Goal: Use online tool/utility: Utilize a website feature to perform a specific function

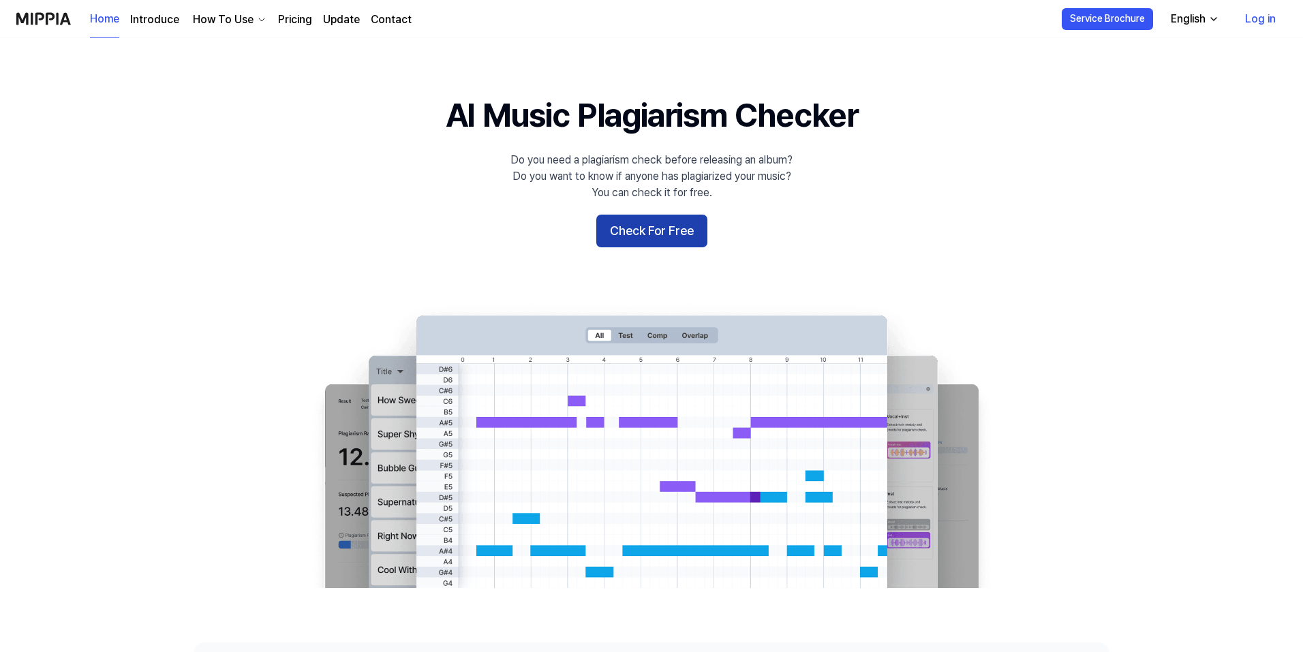
click at [695, 228] on button "Check For Free" at bounding box center [651, 231] width 111 height 33
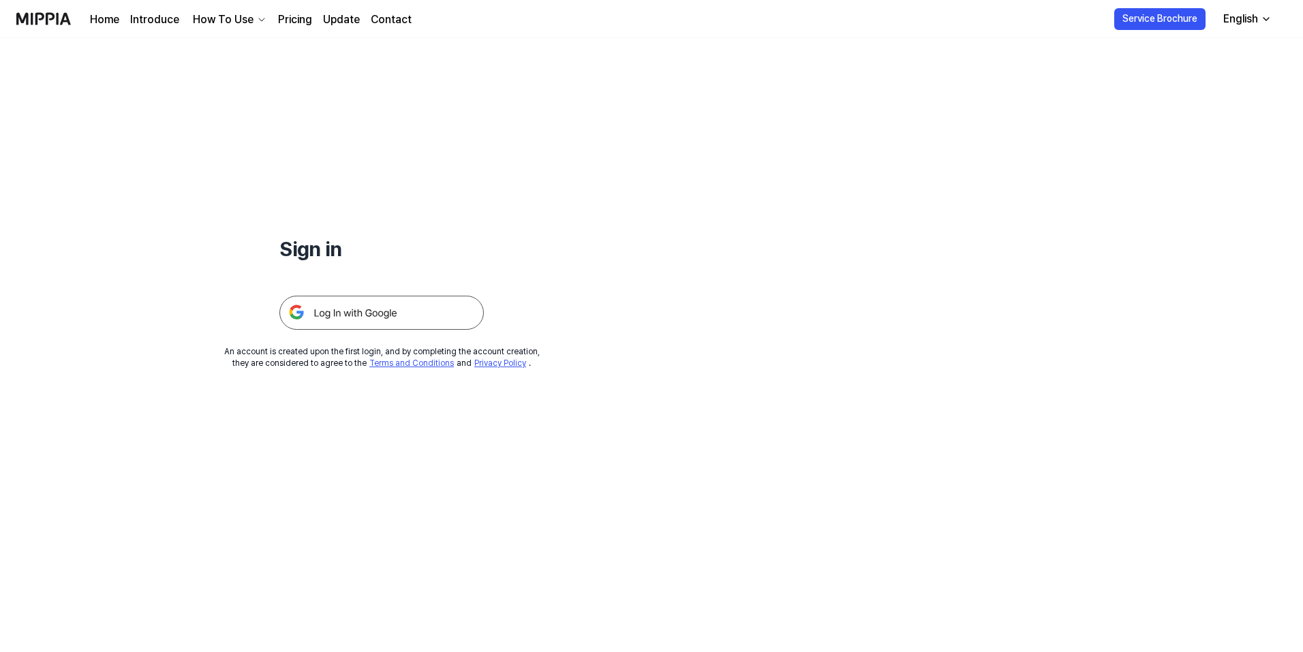
click at [459, 305] on img at bounding box center [381, 313] width 204 height 34
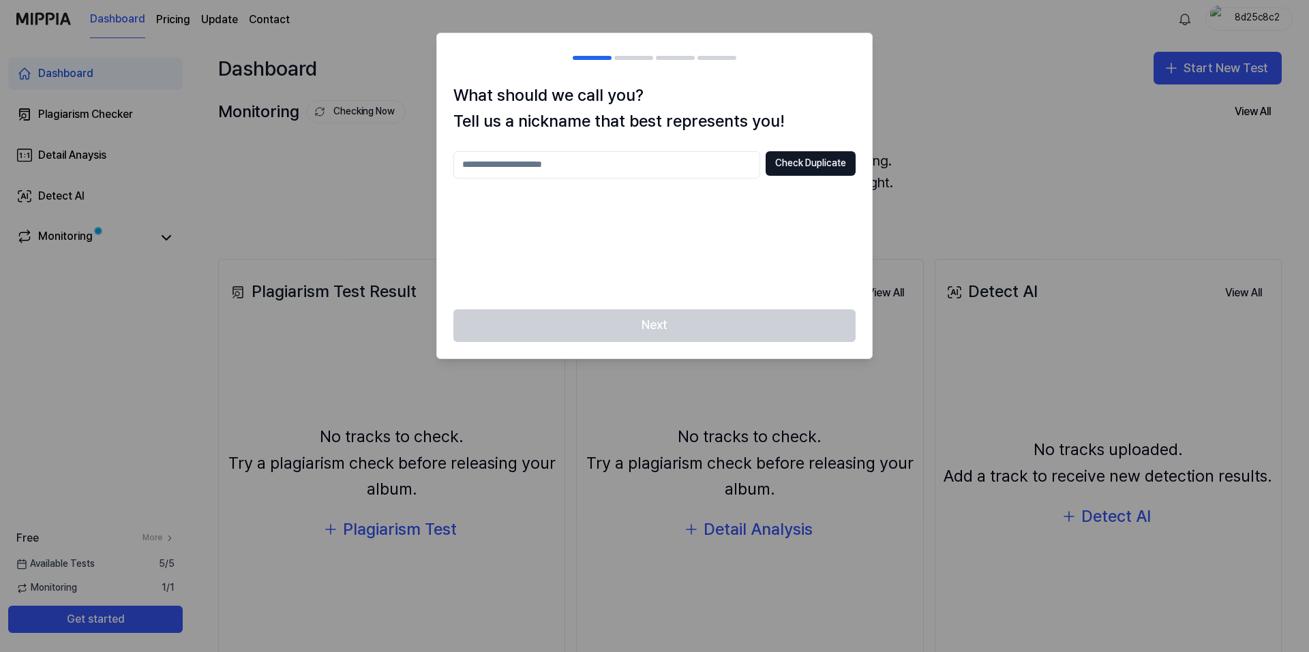
click at [651, 168] on input "text" at bounding box center [606, 164] width 307 height 27
type input "****"
click at [828, 171] on button "Check Duplicate" at bounding box center [811, 163] width 90 height 25
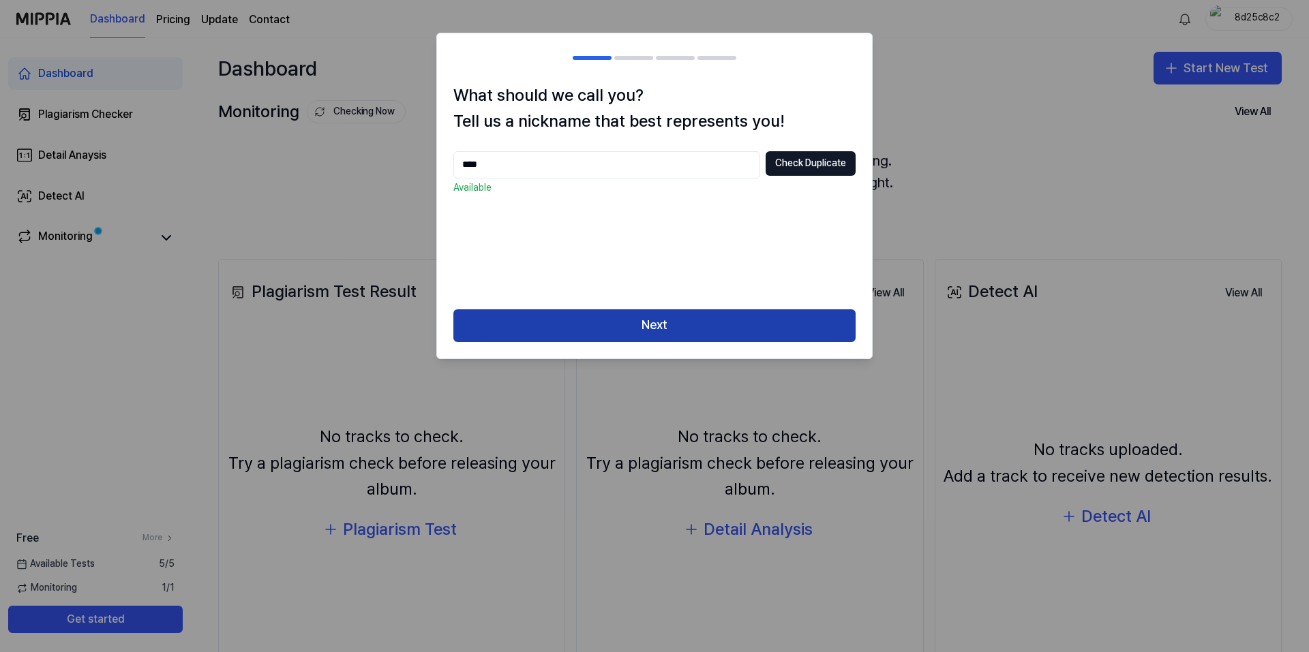
click at [649, 314] on button "Next" at bounding box center [654, 325] width 402 height 33
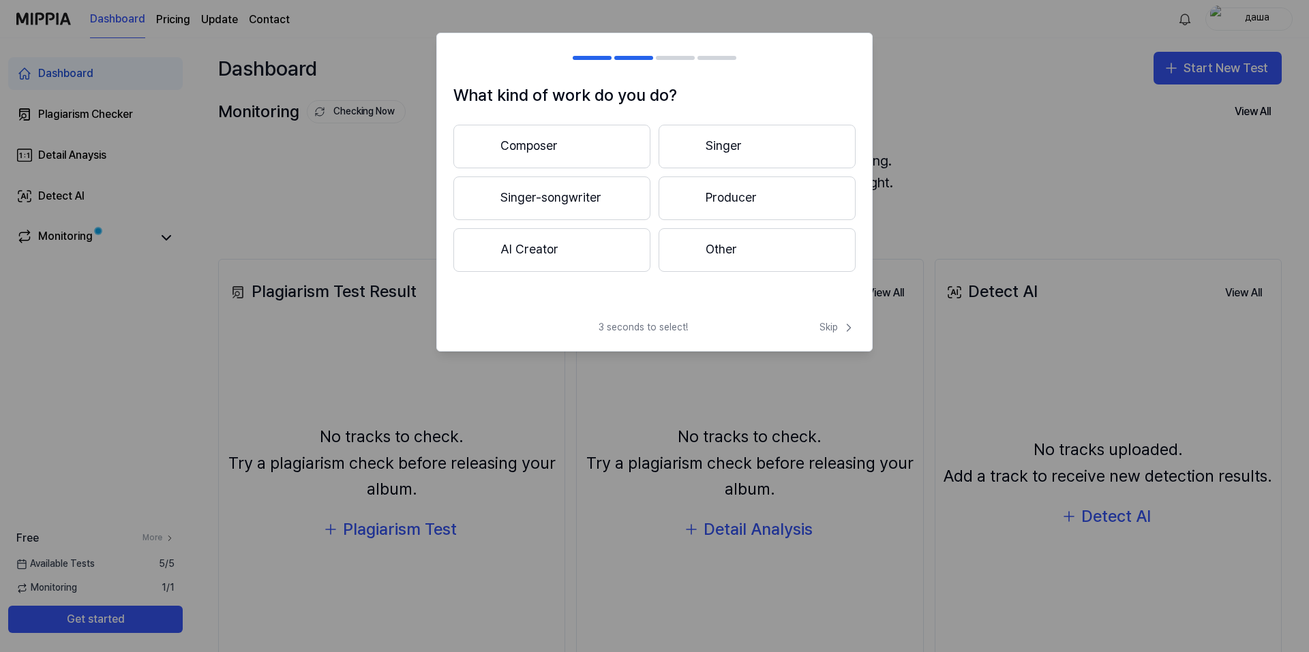
click at [728, 256] on button "Other" at bounding box center [756, 250] width 197 height 44
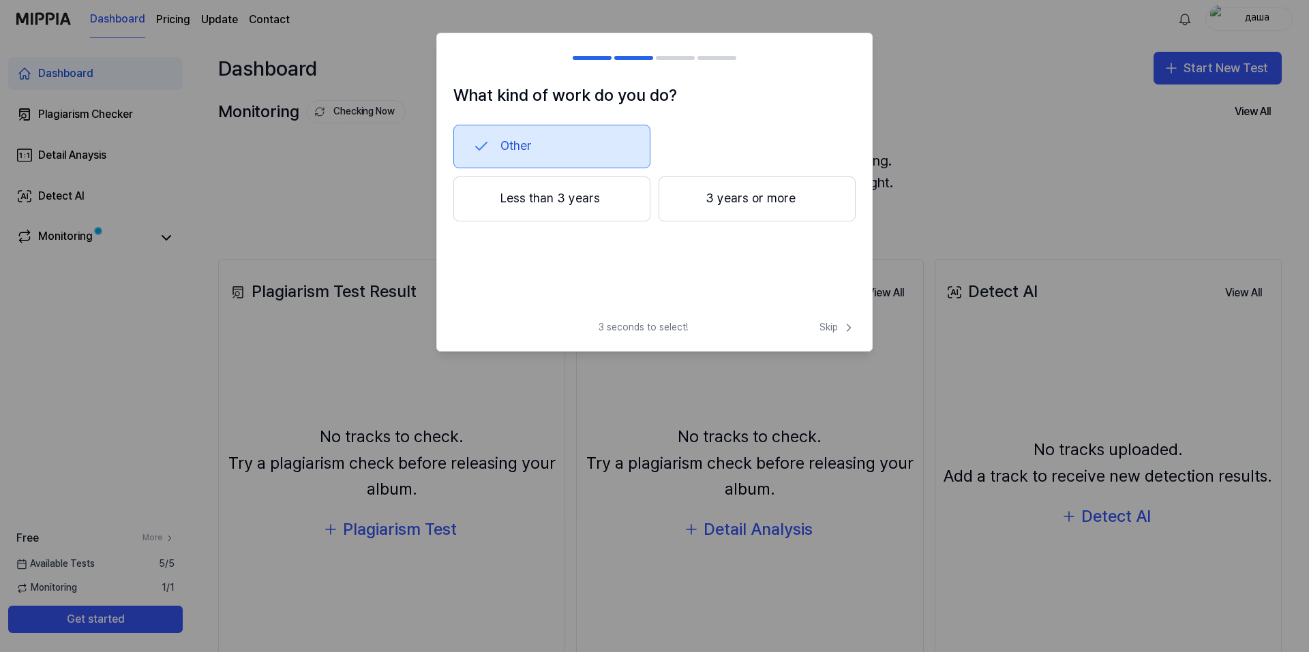
click at [594, 200] on button "Less than 3 years" at bounding box center [551, 199] width 197 height 45
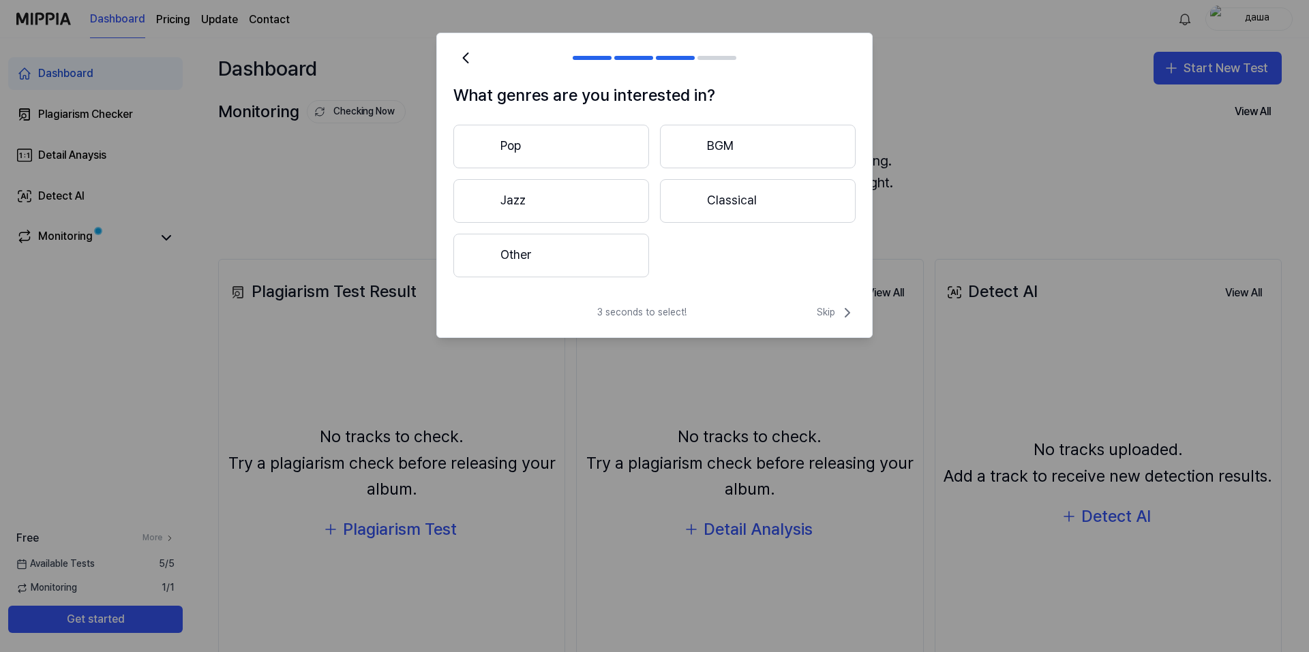
click at [611, 152] on button "Pop" at bounding box center [551, 147] width 196 height 44
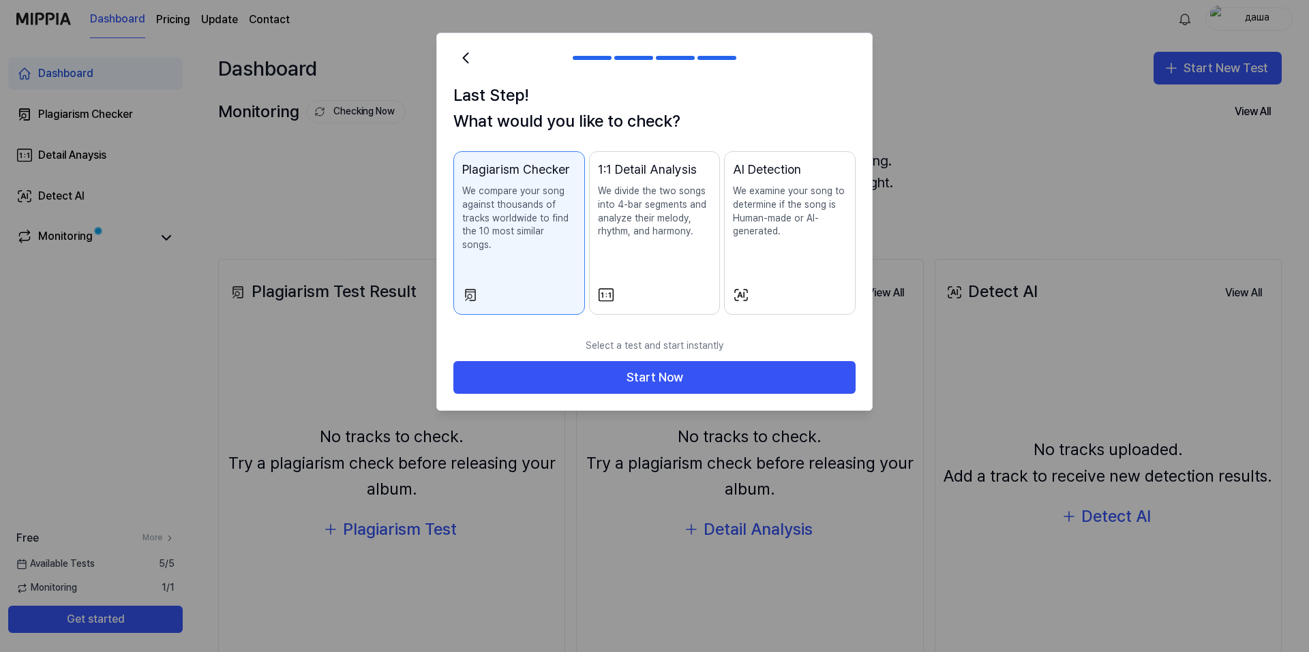
click at [603, 234] on p "We divide the two songs into 4-bar segments and analyze their melody, rhythm, a…" at bounding box center [655, 211] width 114 height 53
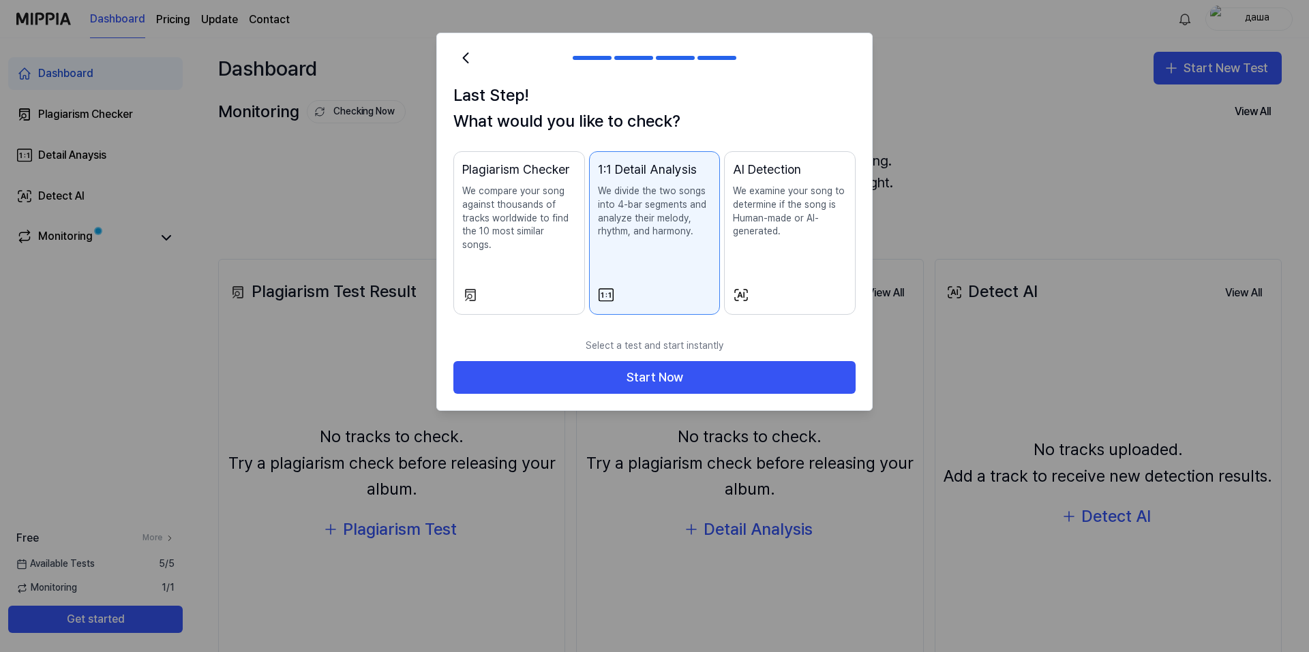
click at [549, 230] on p "We compare your song against thousands of tracks worldwide to find the 10 most …" at bounding box center [519, 218] width 114 height 67
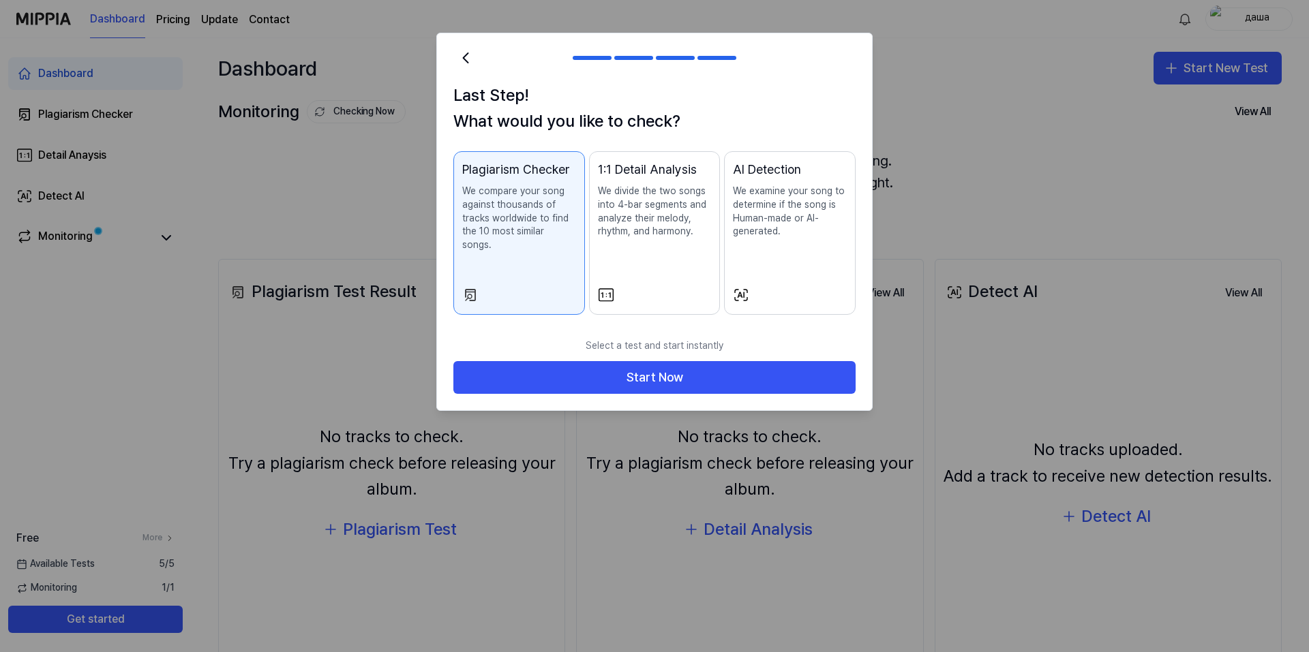
click at [640, 264] on div "1:1 Detail Analysis We divide the two songs into 4-bar segments and analyze the…" at bounding box center [655, 213] width 114 height 106
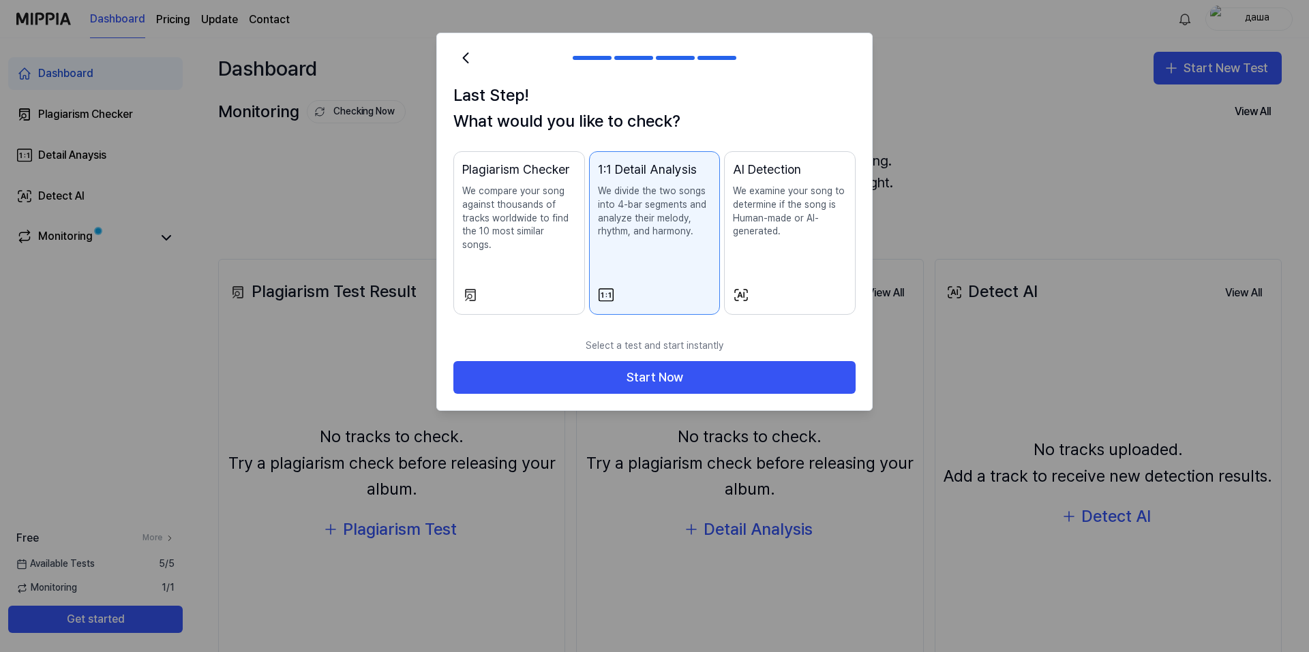
click at [787, 237] on p "We examine your song to determine if the song is Human-made or AI-generated." at bounding box center [790, 211] width 114 height 53
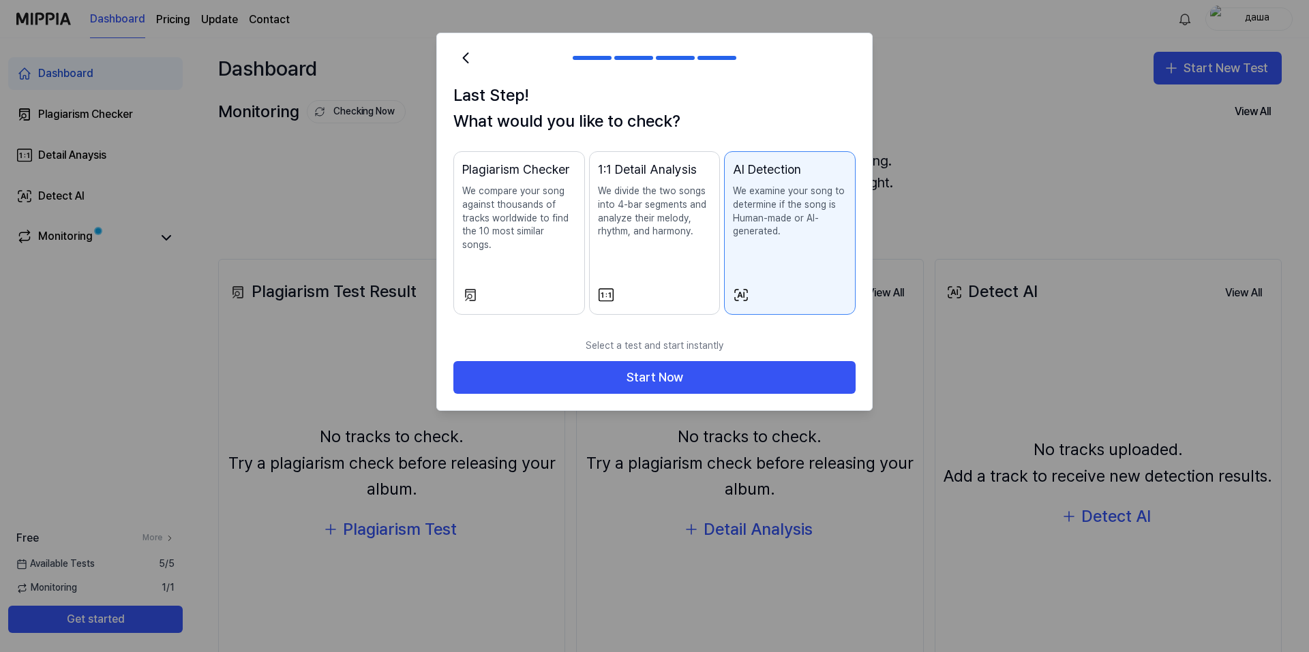
click at [545, 240] on div "Plagiarism Checker We compare your song against thousands of tracks worldwide t…" at bounding box center [519, 219] width 114 height 119
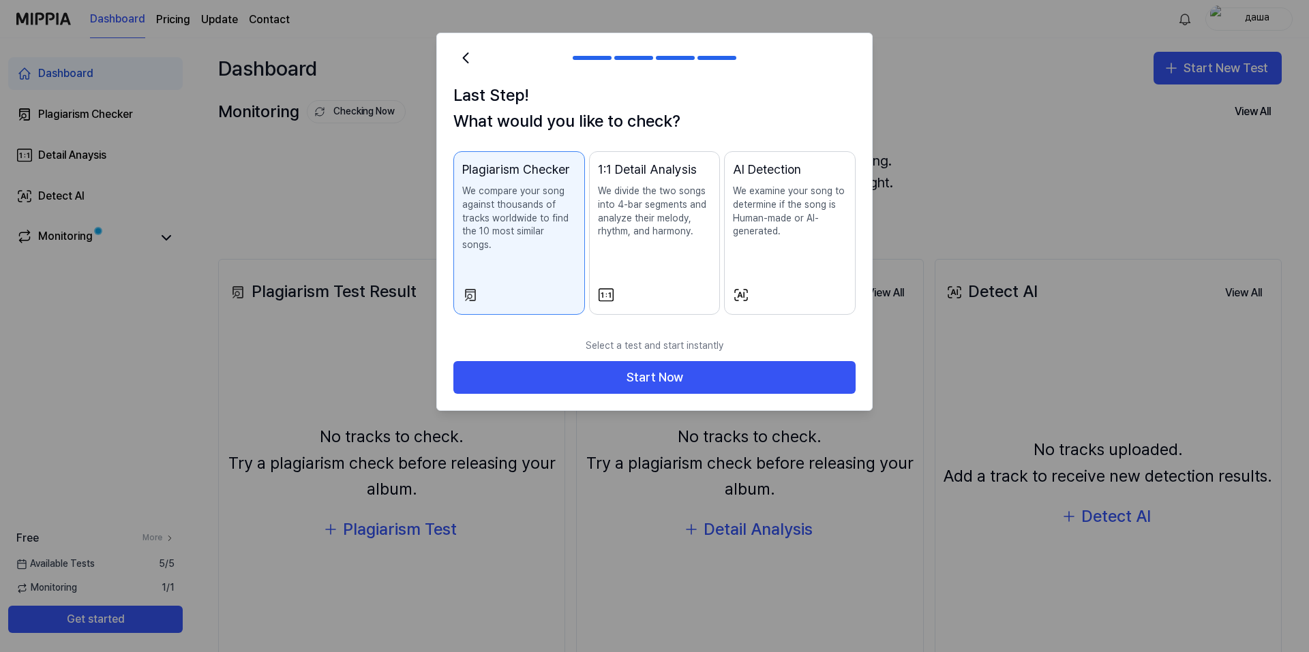
click at [669, 343] on p "Select a test and start instantly" at bounding box center [654, 346] width 402 height 30
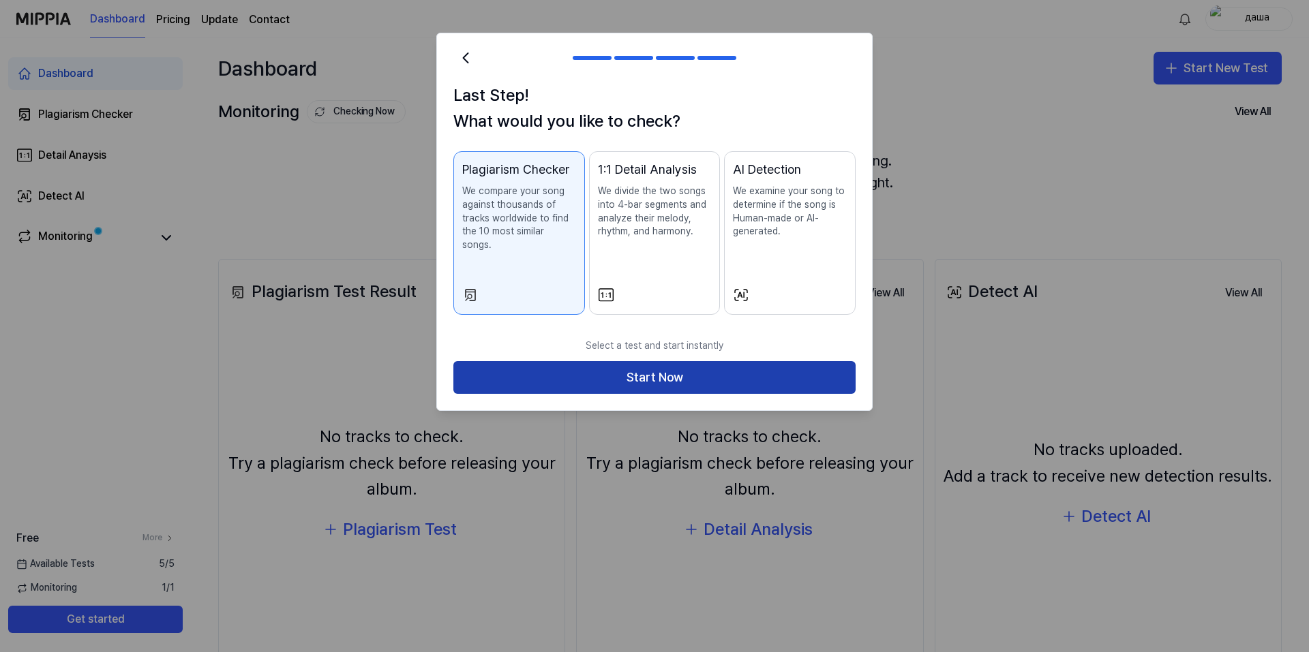
click at [668, 361] on button "Start Now" at bounding box center [654, 377] width 402 height 33
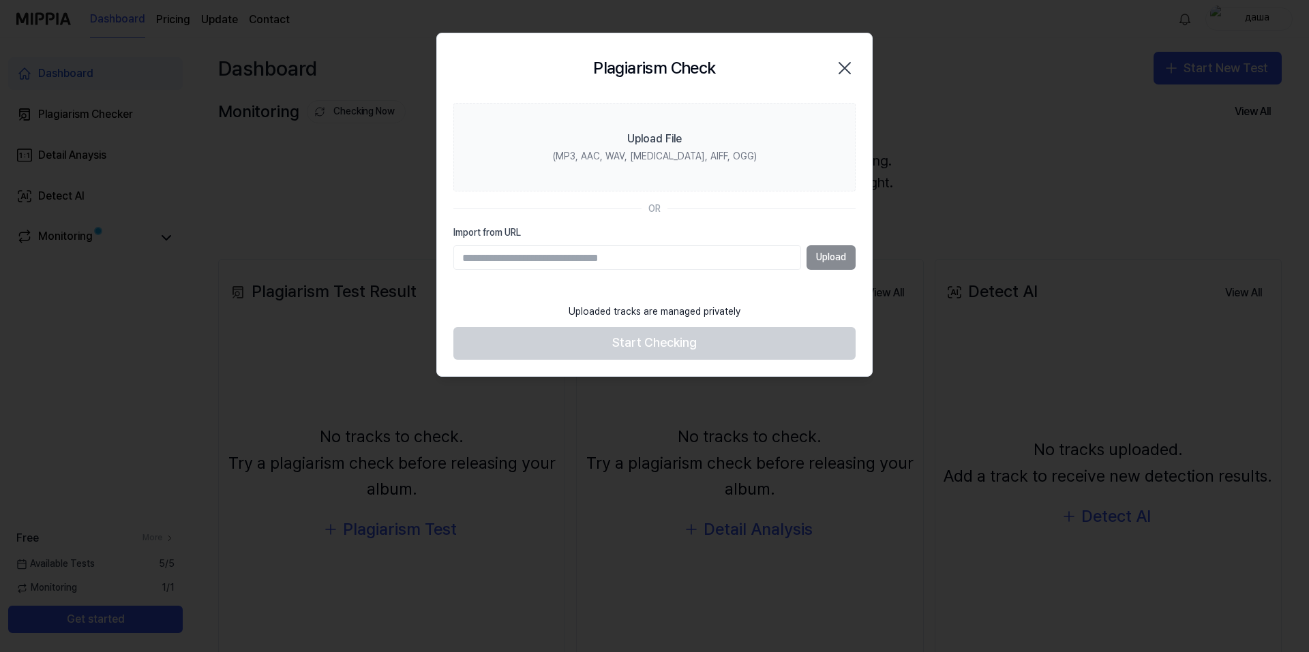
click at [689, 259] on input "Import from URL" at bounding box center [627, 257] width 348 height 25
paste input "**********"
type input "**********"
click at [838, 258] on button "Upload" at bounding box center [830, 257] width 49 height 25
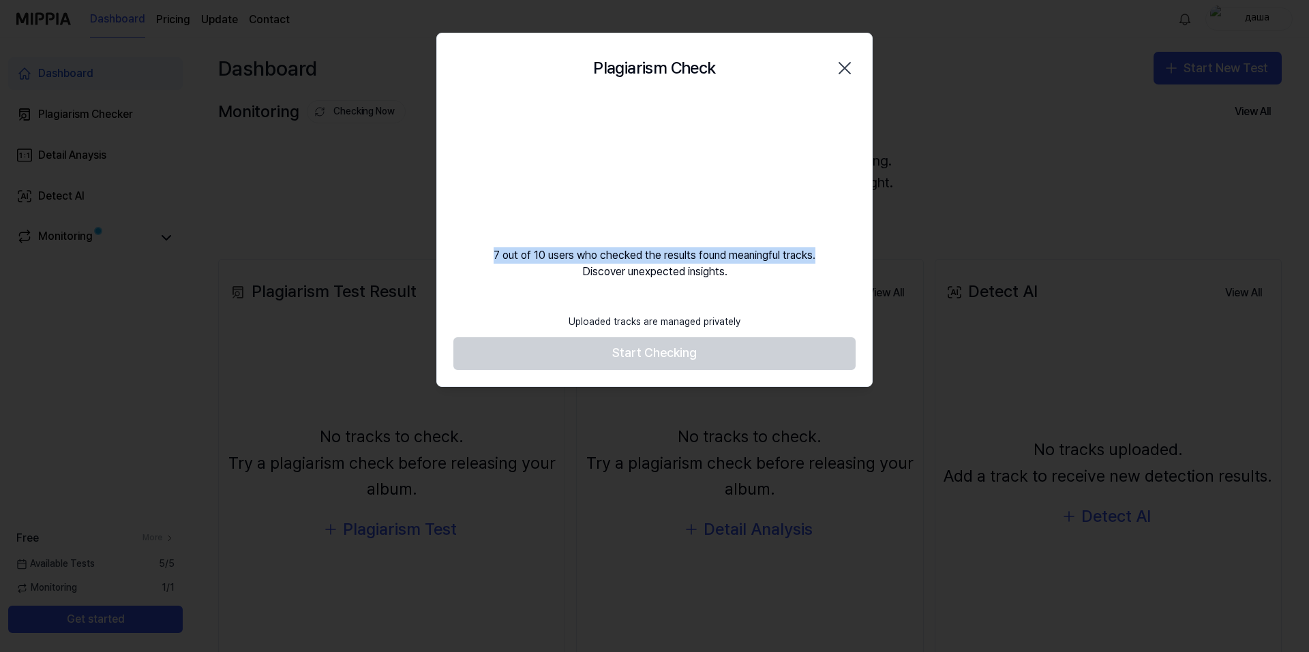
drag, startPoint x: 819, startPoint y: 254, endPoint x: 491, endPoint y: 258, distance: 327.2
click at [491, 258] on div "7 out of 10 users who checked the results found meaningful tracks. Discover une…" at bounding box center [654, 191] width 435 height 177
click at [496, 267] on div "7 out of 10 users who checked the results found meaningful tracks. Discover une…" at bounding box center [654, 191] width 435 height 177
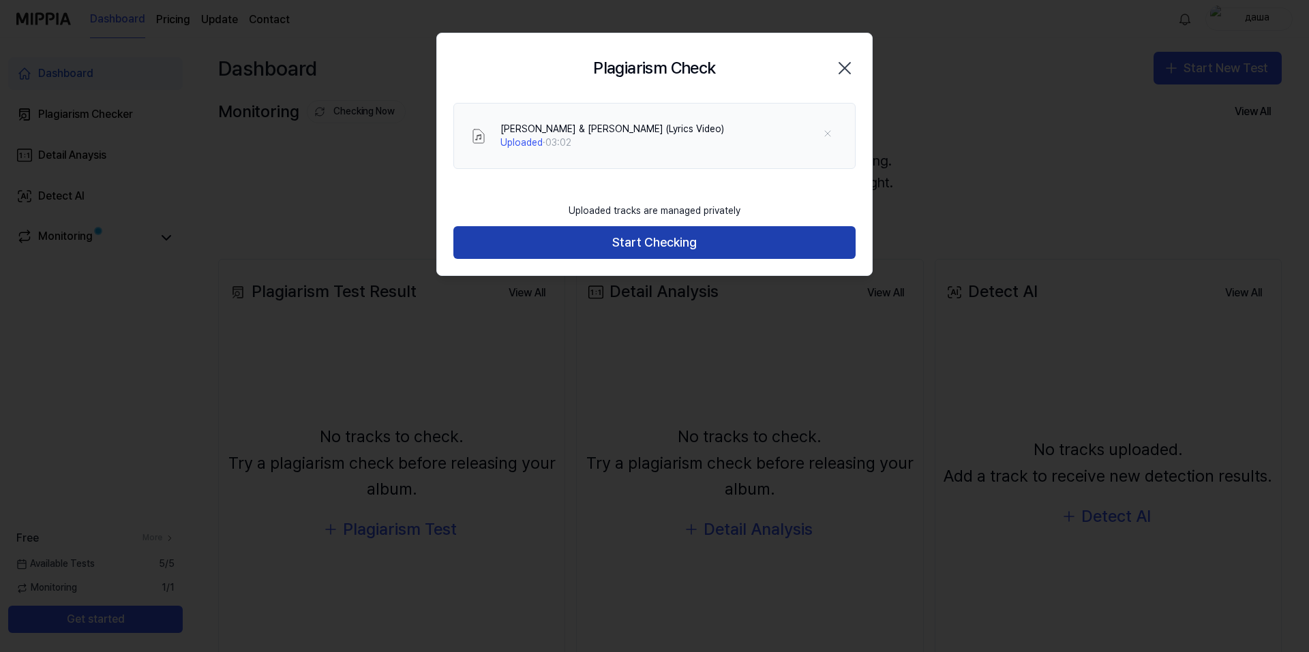
click at [676, 250] on button "Start Checking" at bounding box center [654, 242] width 402 height 33
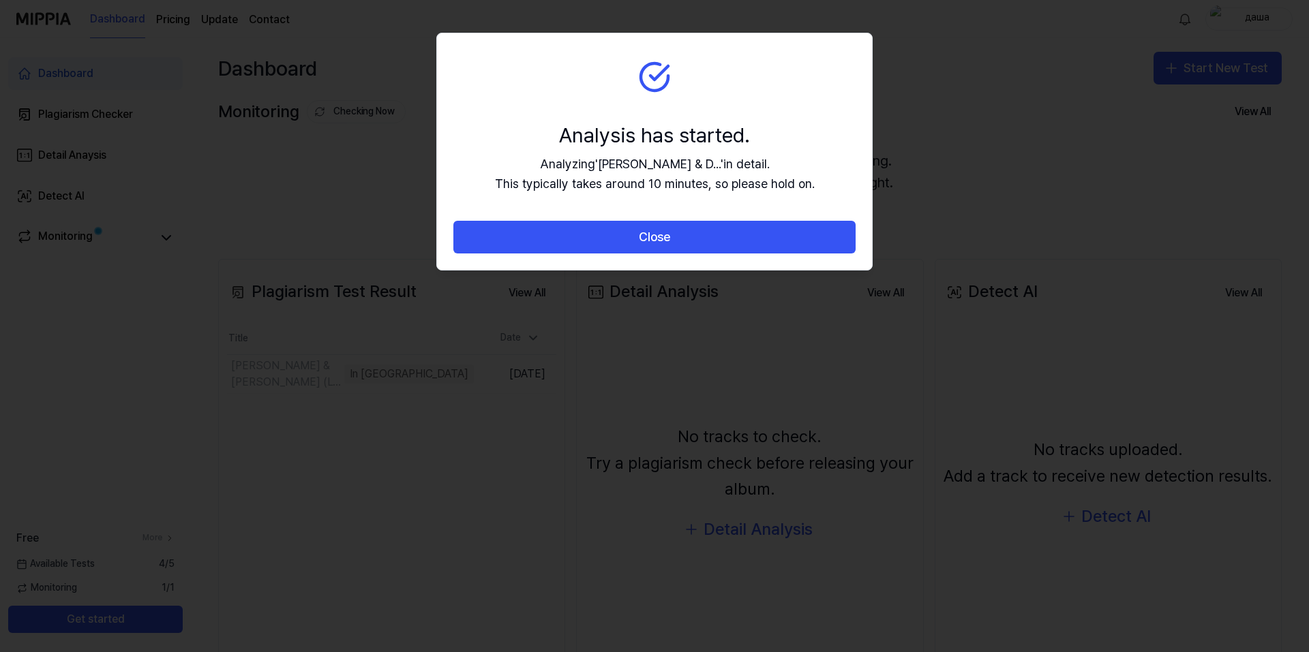
click at [676, 250] on button "Close" at bounding box center [654, 237] width 402 height 33
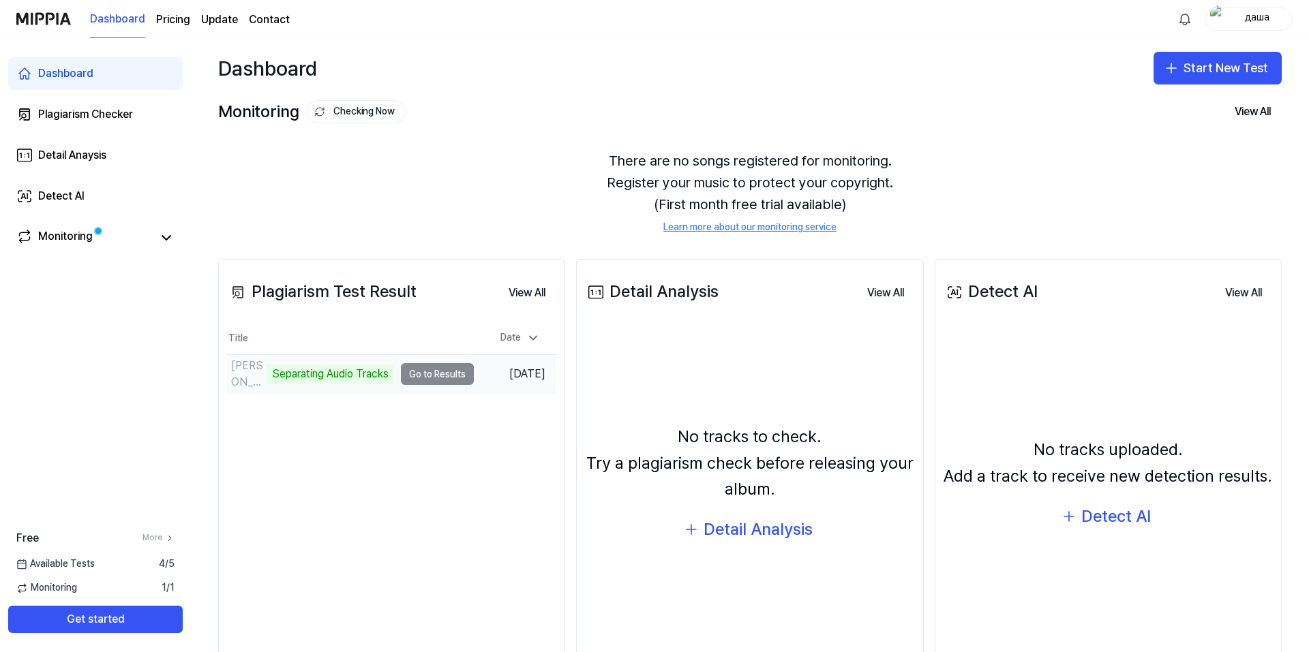
click at [427, 376] on td "Denise & D-Lain - Tiako Hanjeky (Lyrics Video) Separating Audio Tracks Go to Re…" at bounding box center [350, 374] width 247 height 38
drag, startPoint x: 225, startPoint y: 372, endPoint x: 247, endPoint y: 374, distance: 21.9
click at [226, 372] on div "Plagiarism Test Result View All Plagiarism Test Result Title Date Denise & D-La…" at bounding box center [391, 476] width 347 height 434
click at [254, 374] on div "Denise & D-Lain - Tiako Hanjeky (Lyrics Video) Separating Audio Tracks" at bounding box center [310, 374] width 167 height 33
click at [163, 236] on icon at bounding box center [166, 238] width 8 height 4
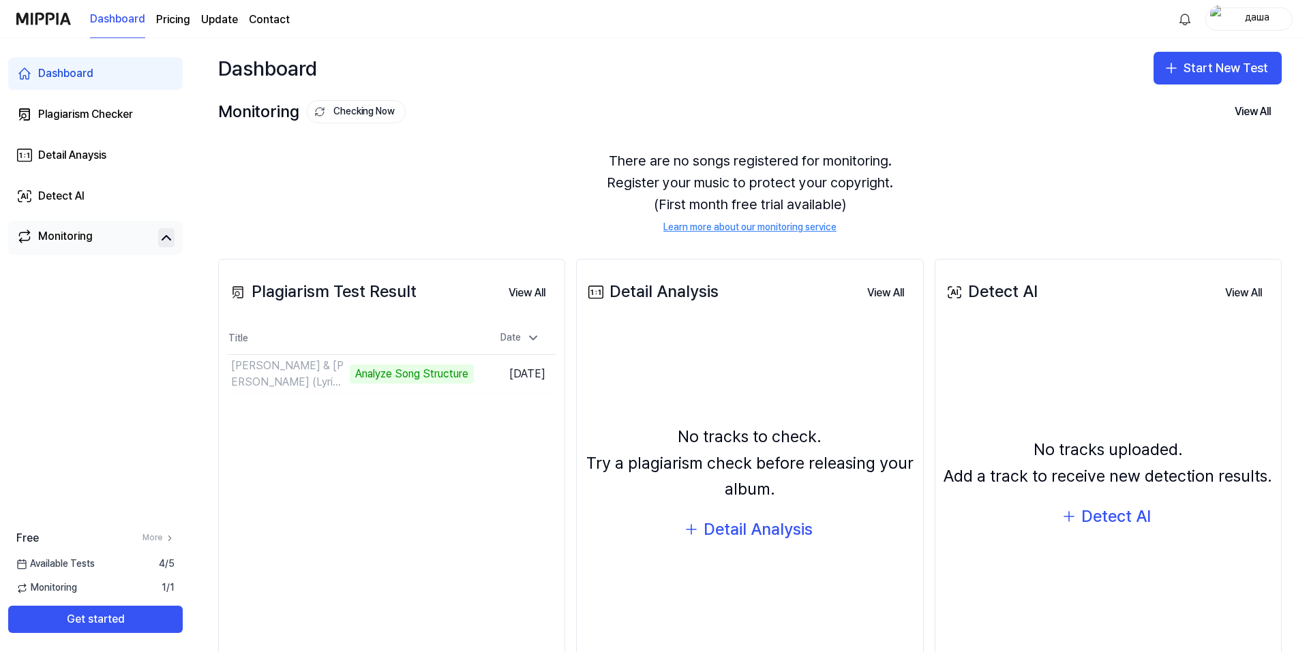
click at [63, 241] on div "Monitoring" at bounding box center [65, 237] width 55 height 19
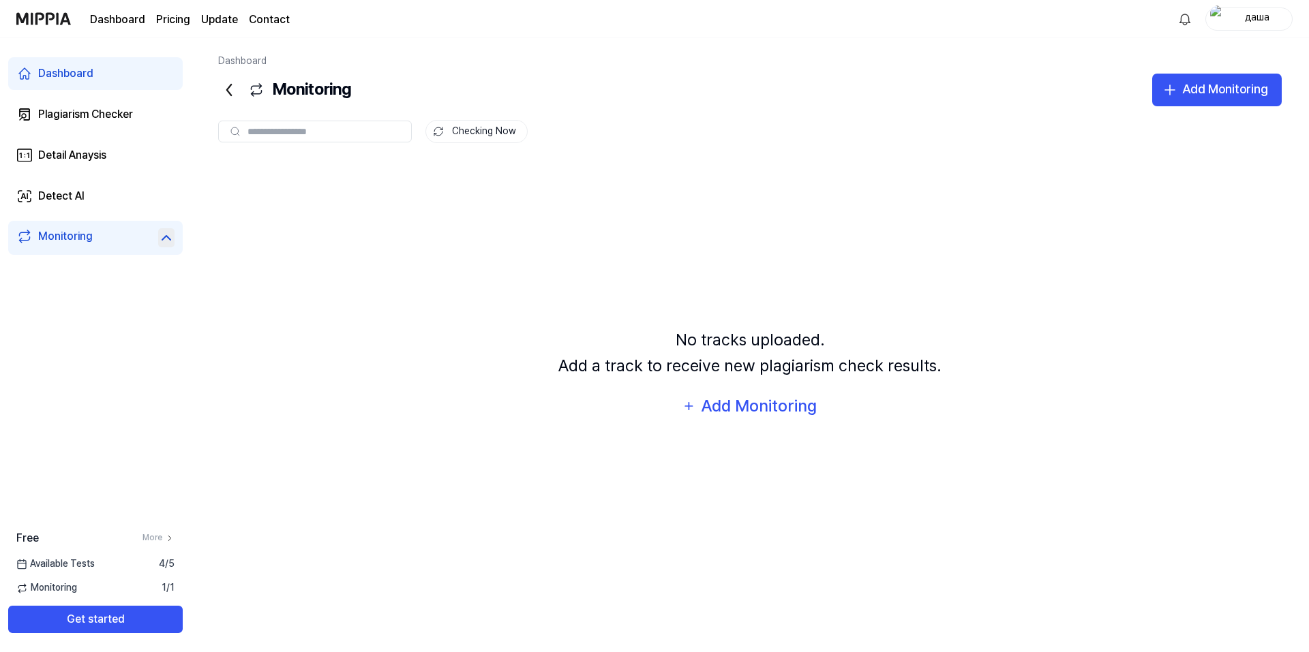
click at [163, 236] on icon at bounding box center [166, 238] width 16 height 16
click at [122, 73] on link "Dashboard" at bounding box center [95, 73] width 175 height 33
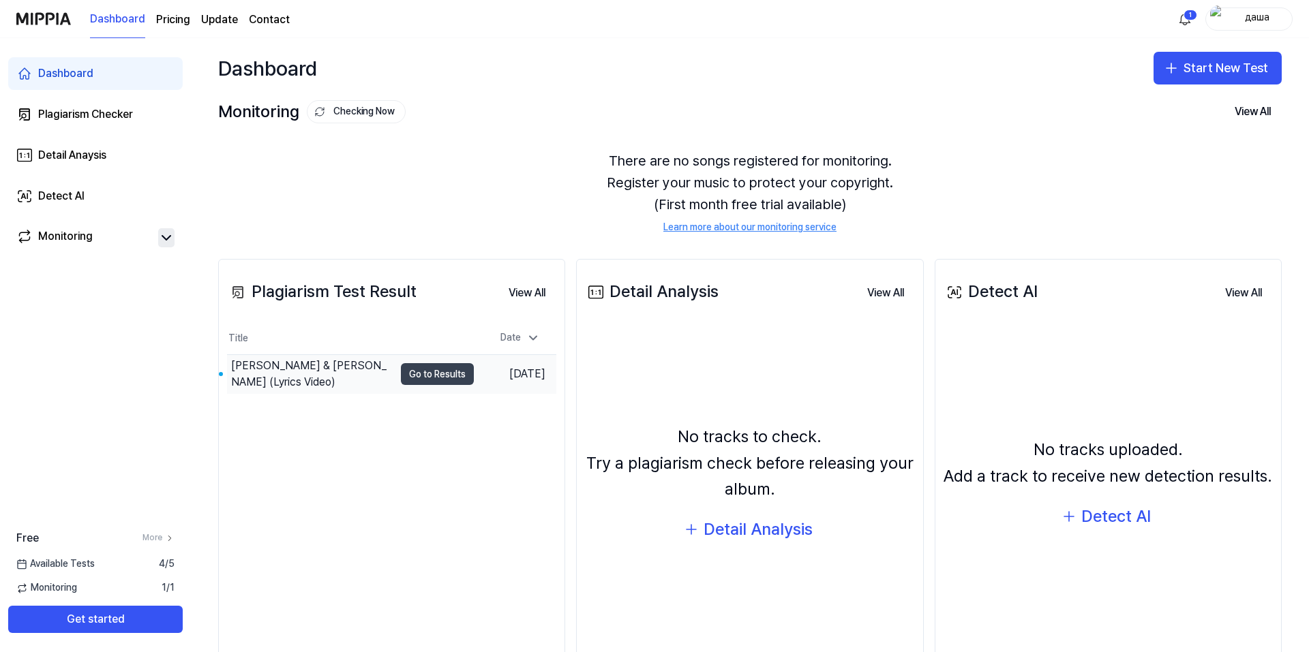
click at [419, 378] on button "Go to Results" at bounding box center [437, 374] width 73 height 22
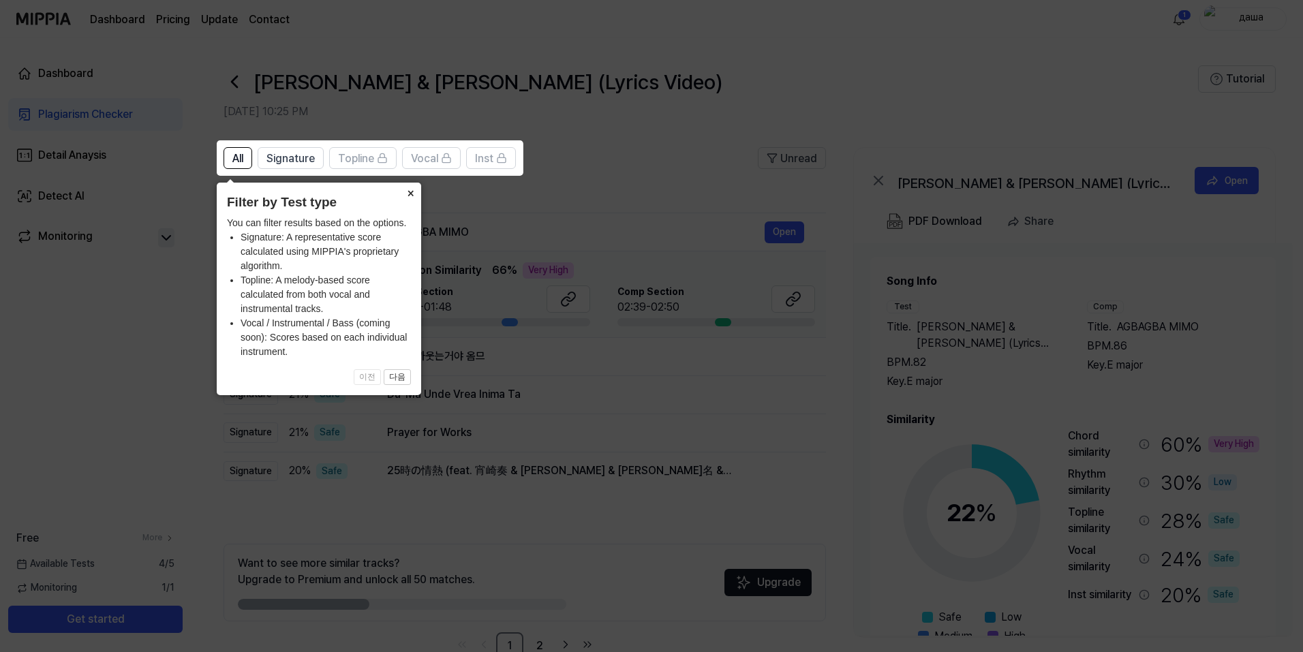
click at [408, 190] on button "×" at bounding box center [410, 192] width 22 height 19
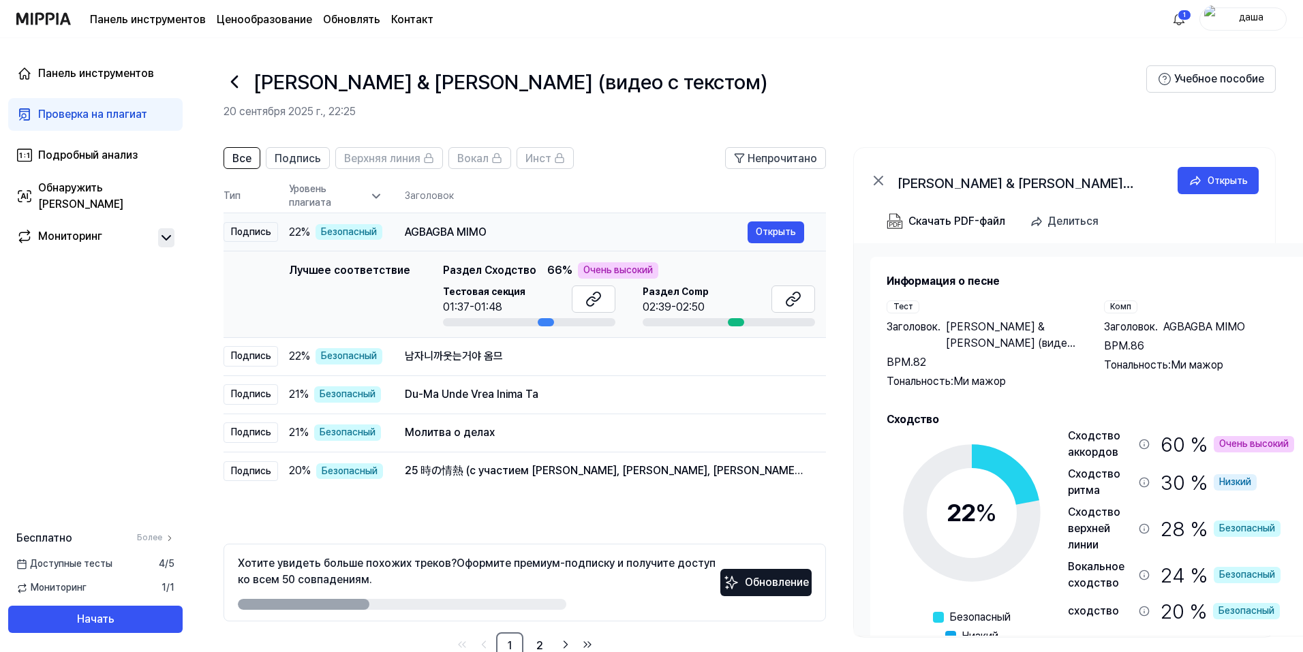
scroll to position [0, 28]
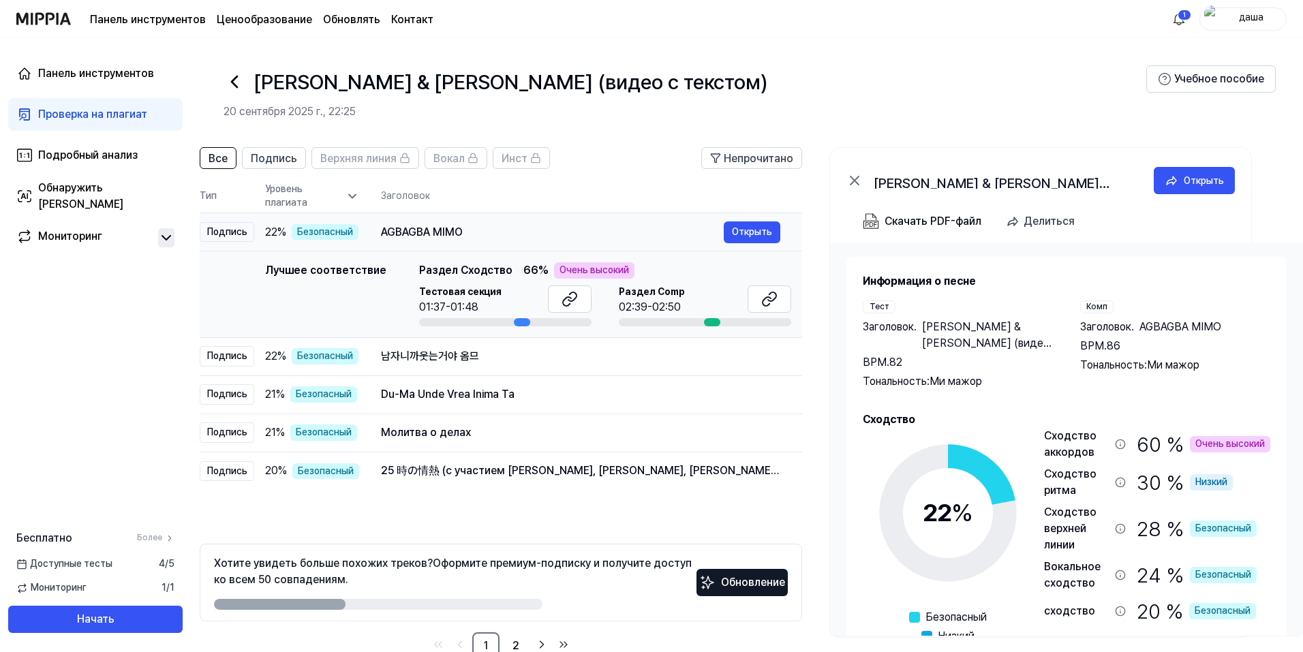
drag, startPoint x: 491, startPoint y: 228, endPoint x: 433, endPoint y: 230, distance: 58.0
click at [433, 230] on div "AGBAGBA MIMO" at bounding box center [552, 232] width 343 height 16
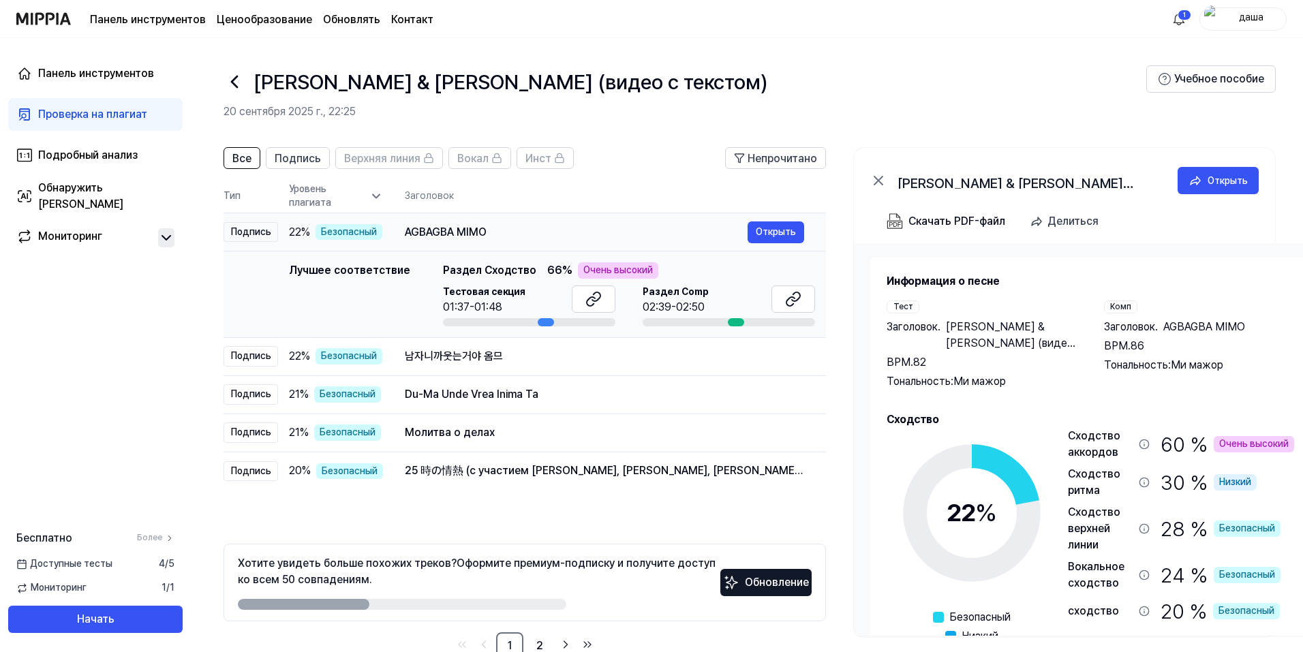
click at [419, 229] on font "AGBAGBA MIMO" at bounding box center [446, 232] width 82 height 13
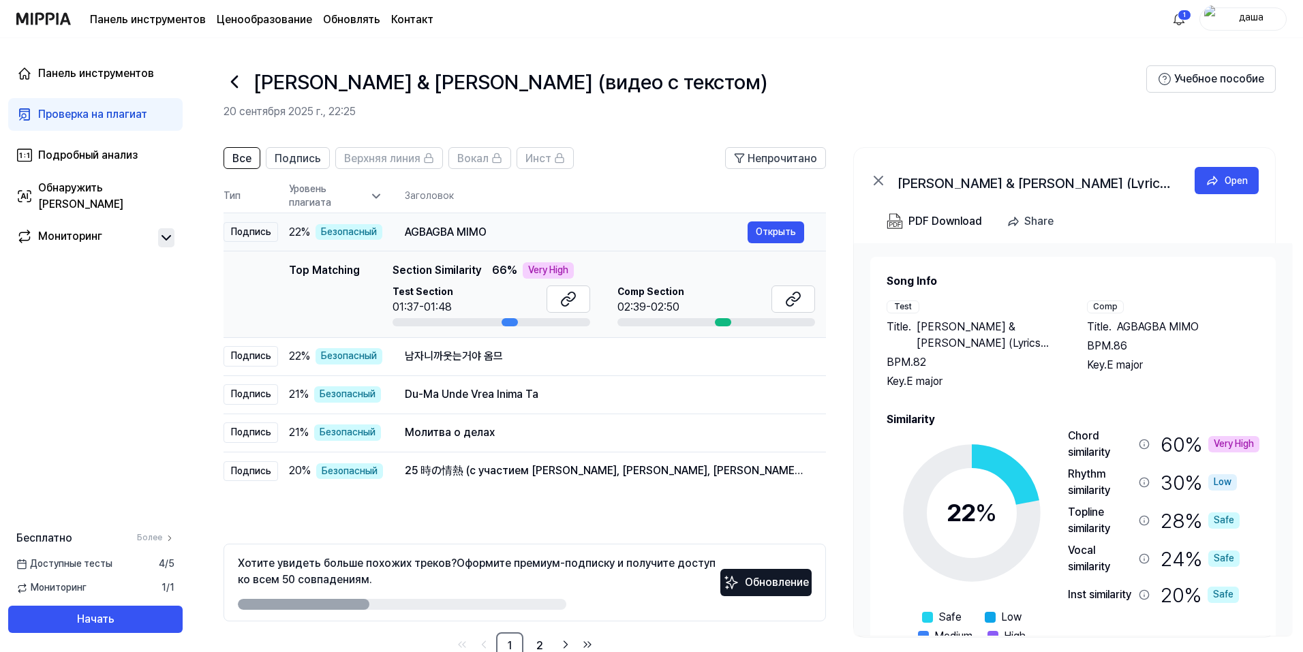
click at [419, 229] on font "AGBAGBA MIMO" at bounding box center [446, 232] width 82 height 13
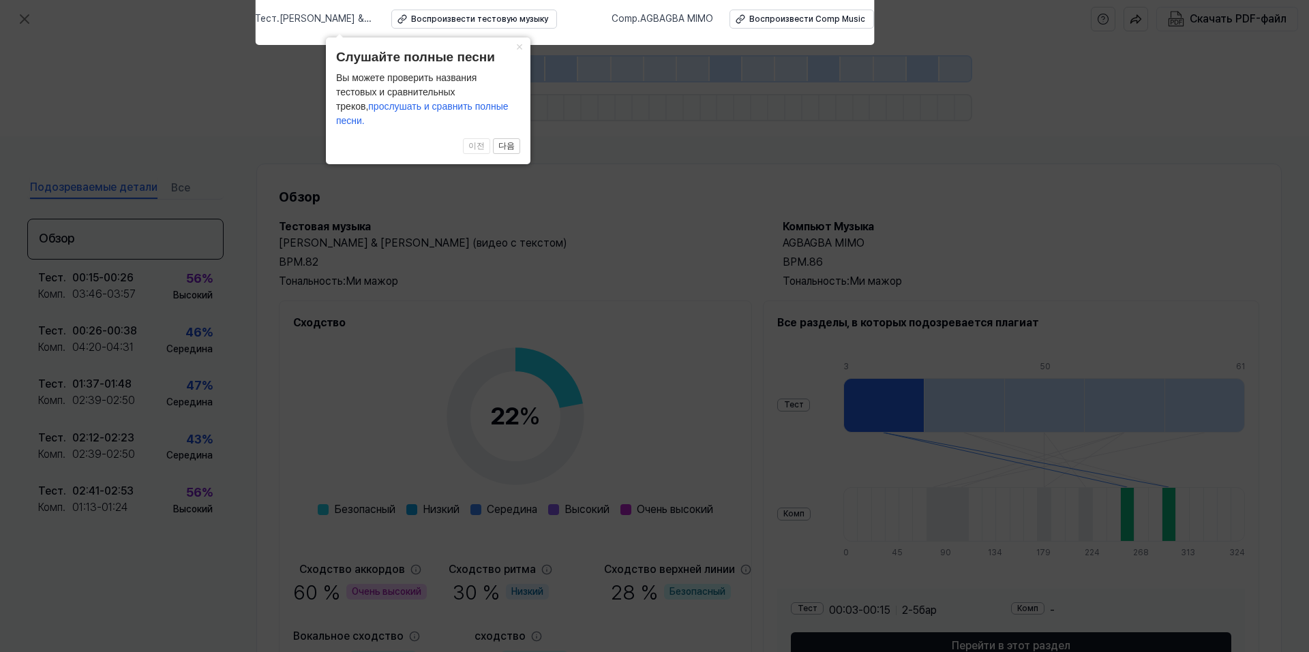
click at [419, 229] on icon at bounding box center [654, 322] width 1309 height 659
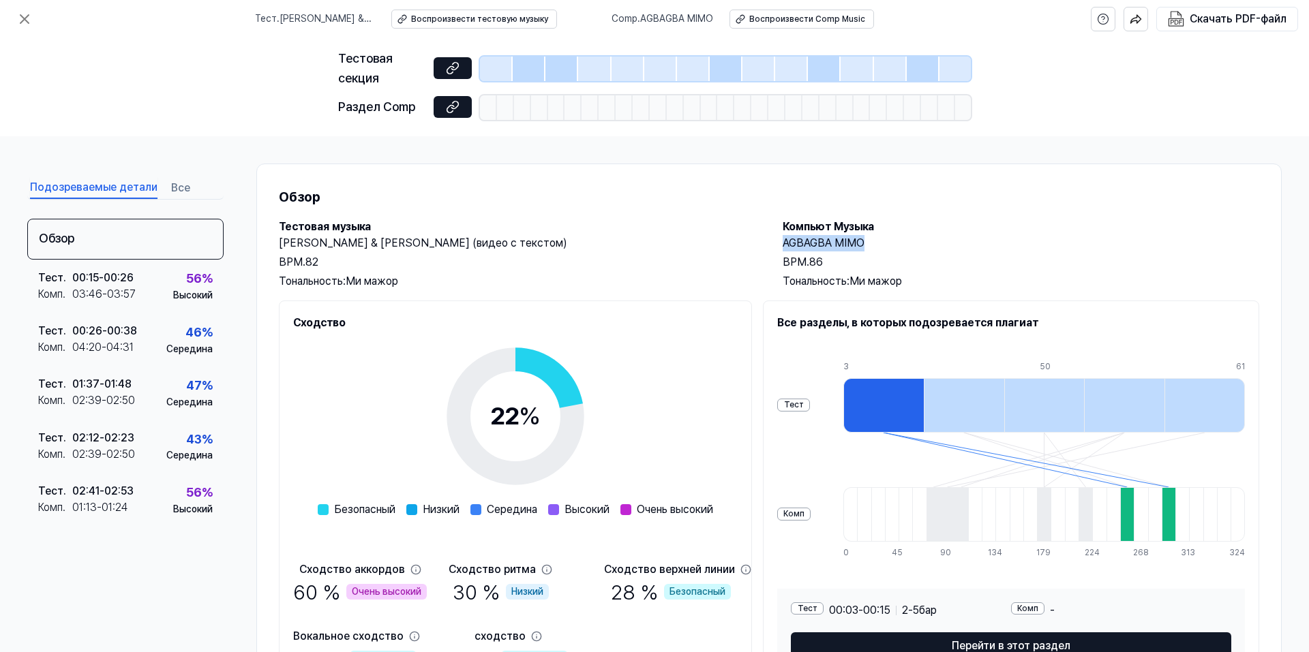
drag, startPoint x: 776, startPoint y: 241, endPoint x: 860, endPoint y: 244, distance: 83.2
click at [860, 244] on div "Тестовая музыка Denise & D-Lain - Tiako Hanjeky (видео с текстом) BPM. 82 Тонал…" at bounding box center [769, 254] width 980 height 71
copy font "AGBAGBA MIMO"
click at [27, 15] on icon at bounding box center [24, 19] width 16 height 16
